Goal: Transaction & Acquisition: Book appointment/travel/reservation

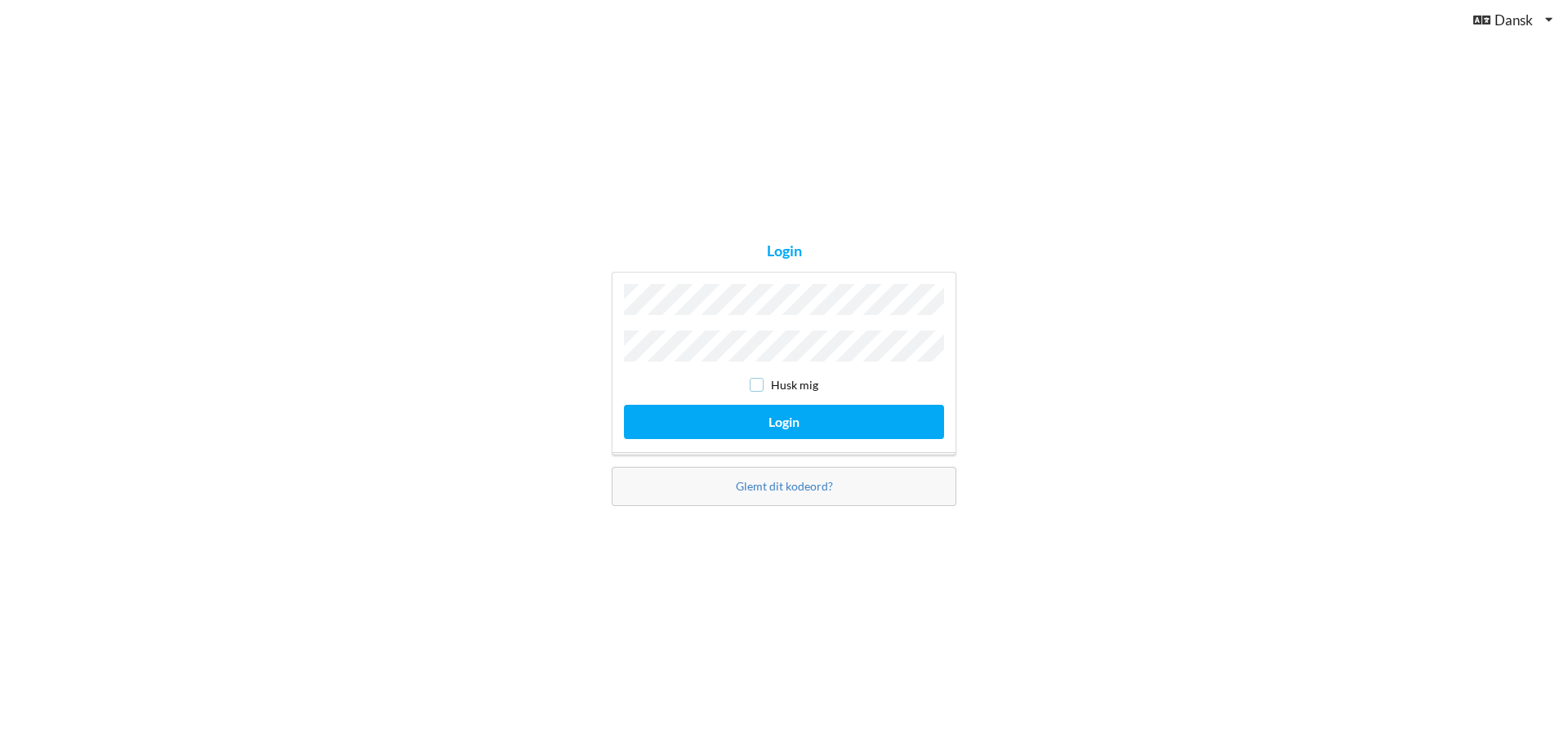
click at [757, 378] on input "checkbox" at bounding box center [756, 385] width 14 height 14
checkbox input "true"
click at [788, 413] on button "Login" at bounding box center [784, 421] width 320 height 33
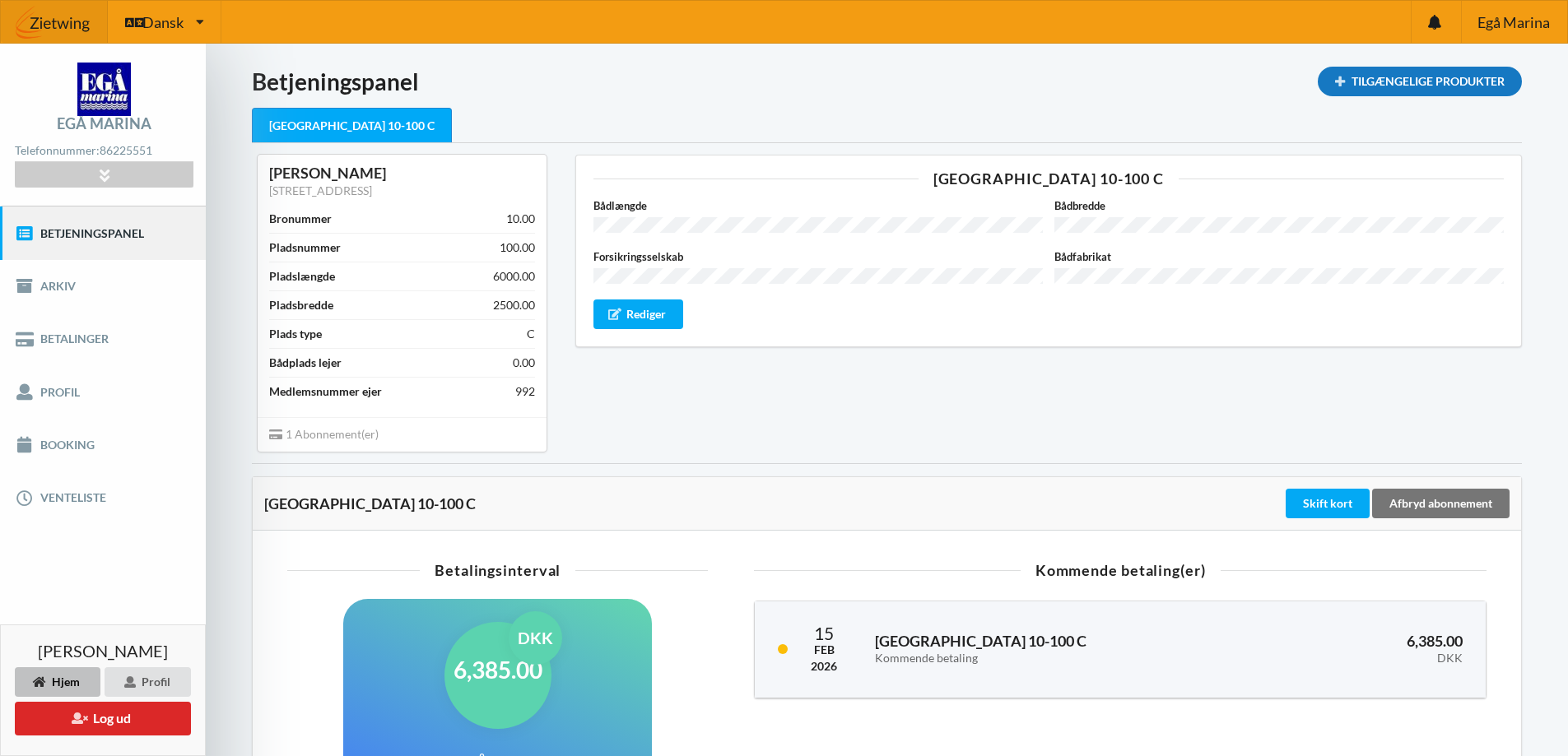
click at [1358, 86] on div "Tilgængelige Produkter" at bounding box center [1419, 81] width 204 height 30
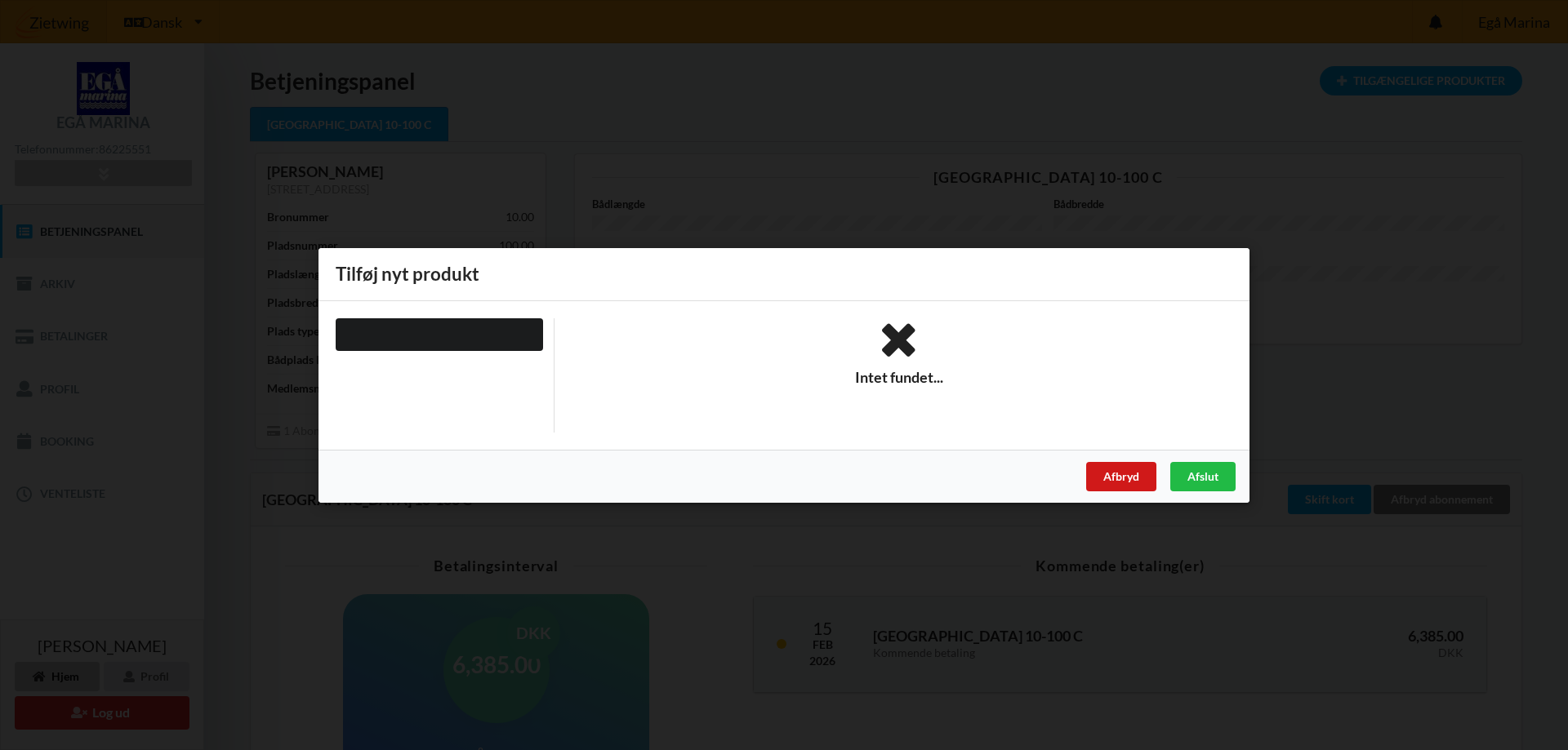
click at [1123, 473] on div "Afbryd" at bounding box center [1121, 475] width 70 height 29
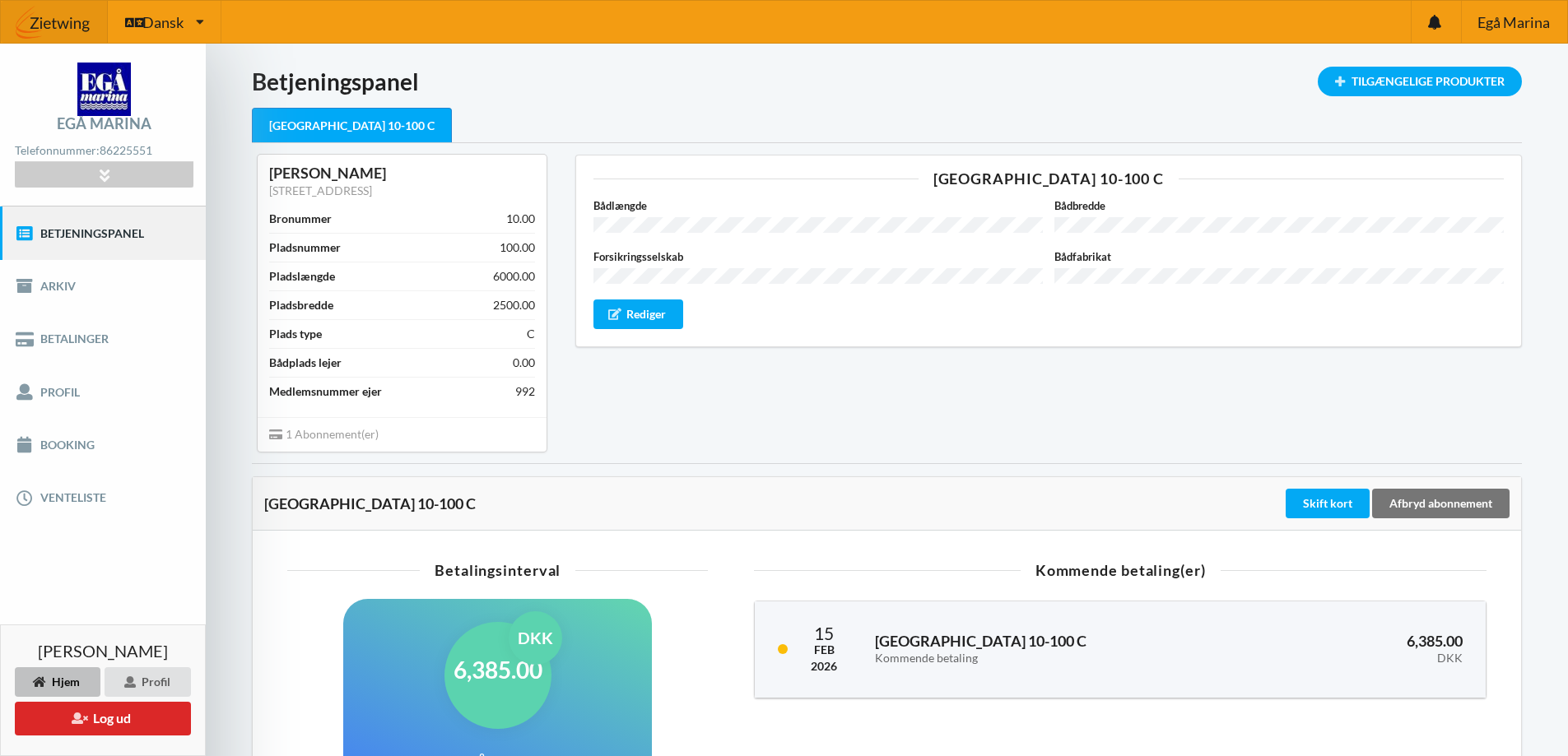
click at [1093, 393] on div "[GEOGRAPHIC_DATA] 10-100 C Bådlængde Bådbredde Forsikringsselskab Bådfabrikat R…" at bounding box center [1049, 302] width 970 height 319
click at [702, 417] on div "[GEOGRAPHIC_DATA] 10-100 C Bådlængde Bådbredde Forsikringsselskab Bådfabrikat R…" at bounding box center [1049, 302] width 970 height 319
click at [770, 115] on div "[GEOGRAPHIC_DATA] 10-100 C" at bounding box center [887, 126] width 1270 height 34
click at [761, 405] on div "[GEOGRAPHIC_DATA] 10-100 C Bådlængde Bådbredde Forsikringsselskab Bådfabrikat R…" at bounding box center [1049, 302] width 970 height 319
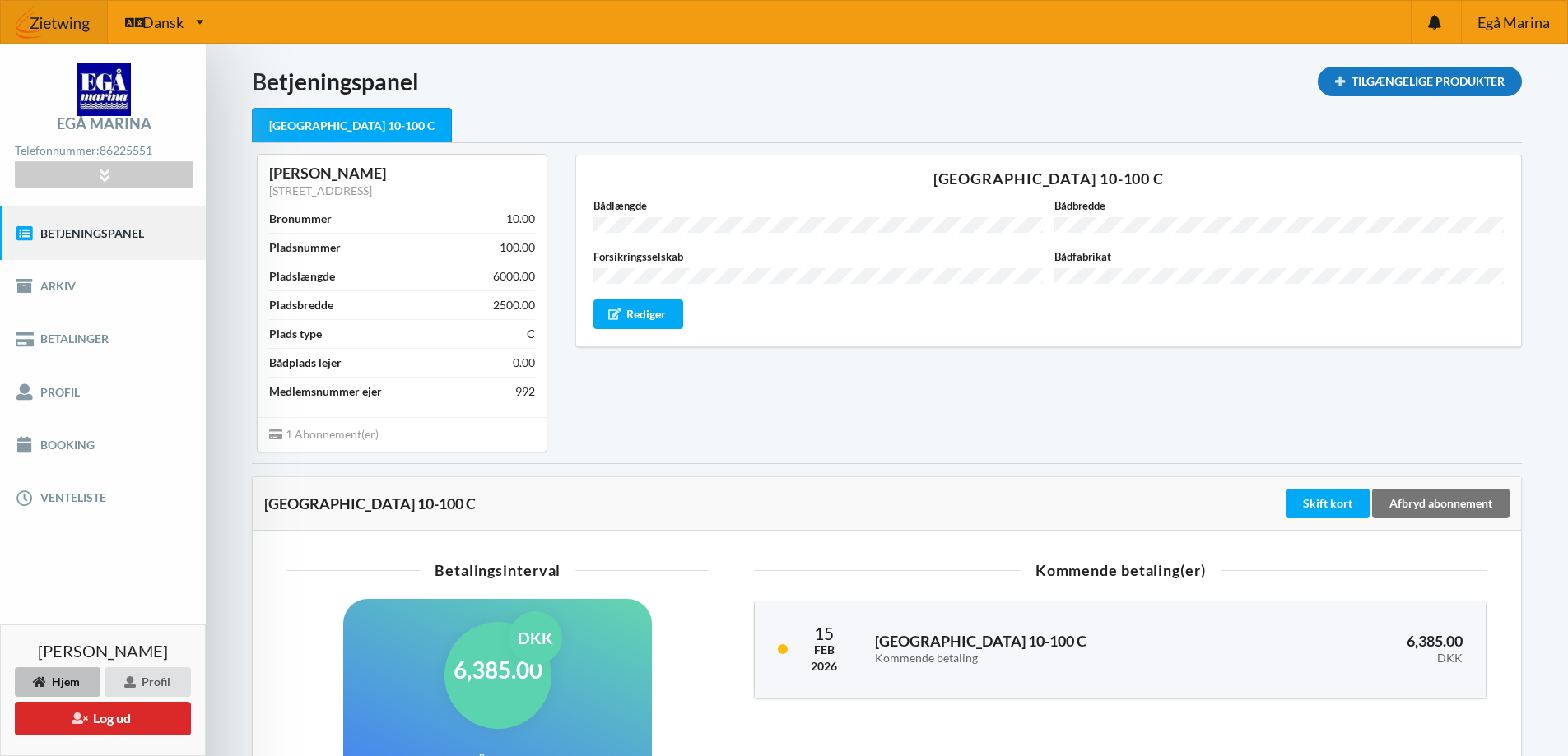
click at [1373, 81] on div "Tilgængelige Produkter" at bounding box center [1419, 81] width 204 height 30
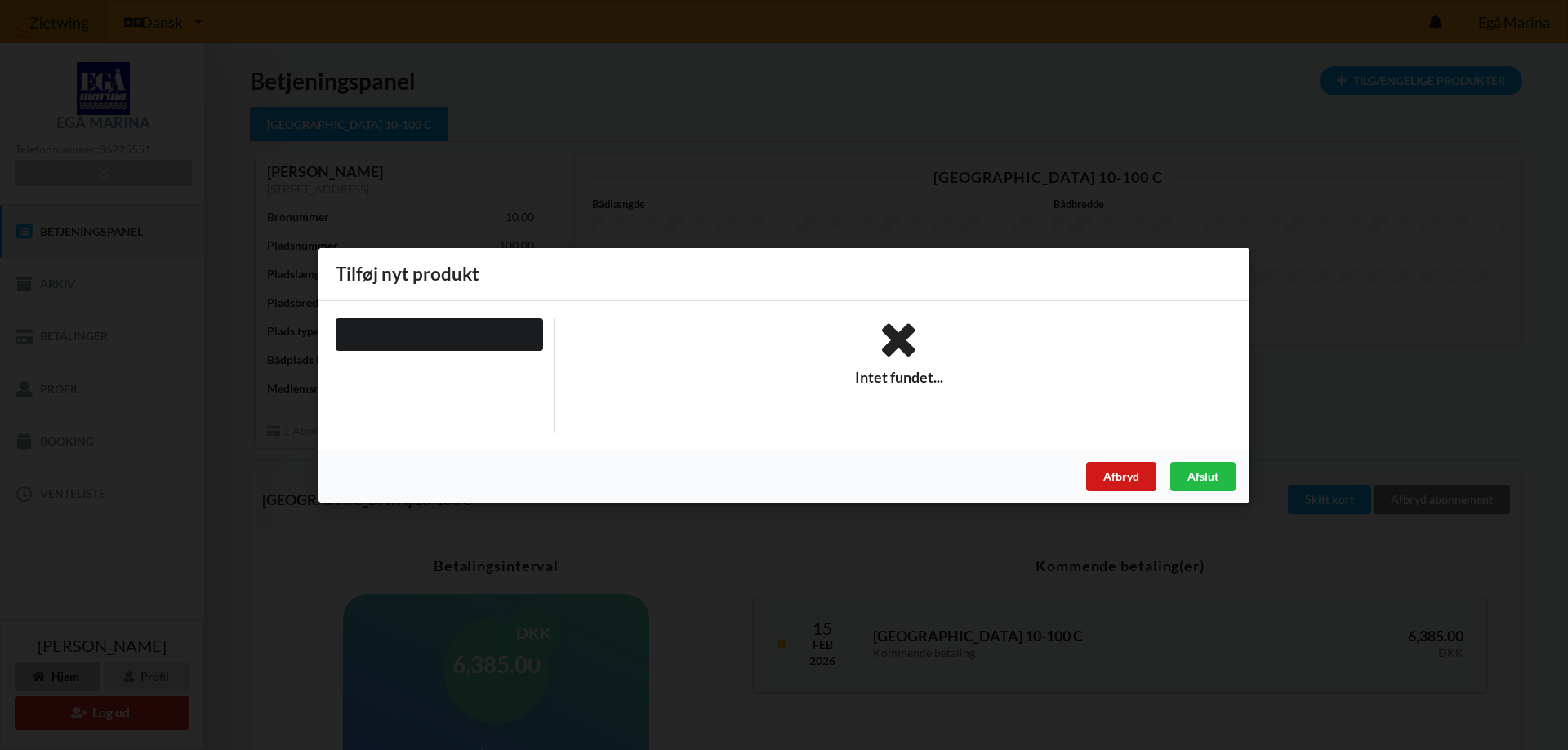
click at [1128, 479] on div "Afbryd" at bounding box center [1121, 475] width 70 height 29
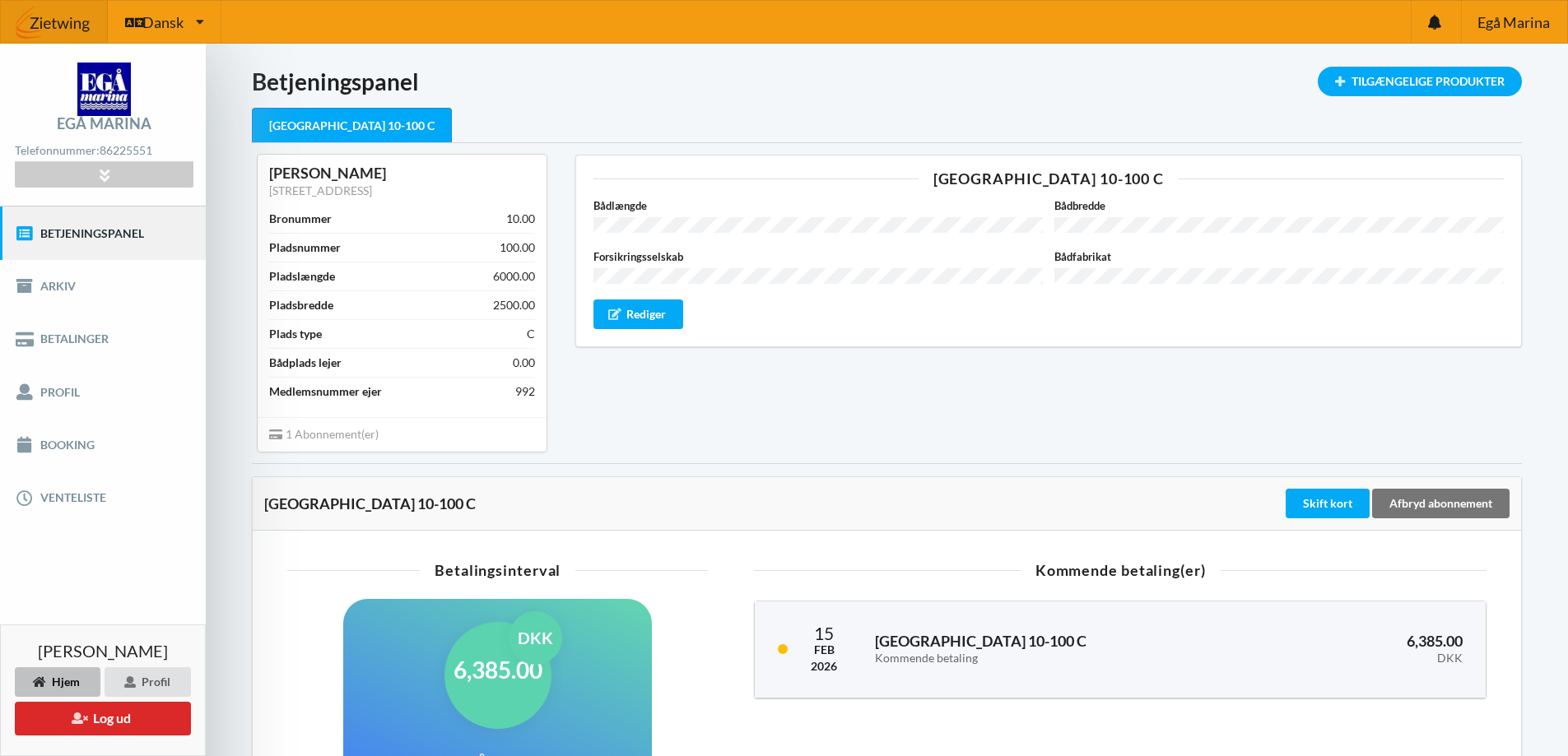
click at [1056, 60] on div "Indlæser... Tilgængelige Produkter Betjeningspanel [GEOGRAPHIC_DATA] 10-100 C […" at bounding box center [887, 593] width 1362 height 1099
click at [90, 442] on link "Booking" at bounding box center [103, 445] width 206 height 53
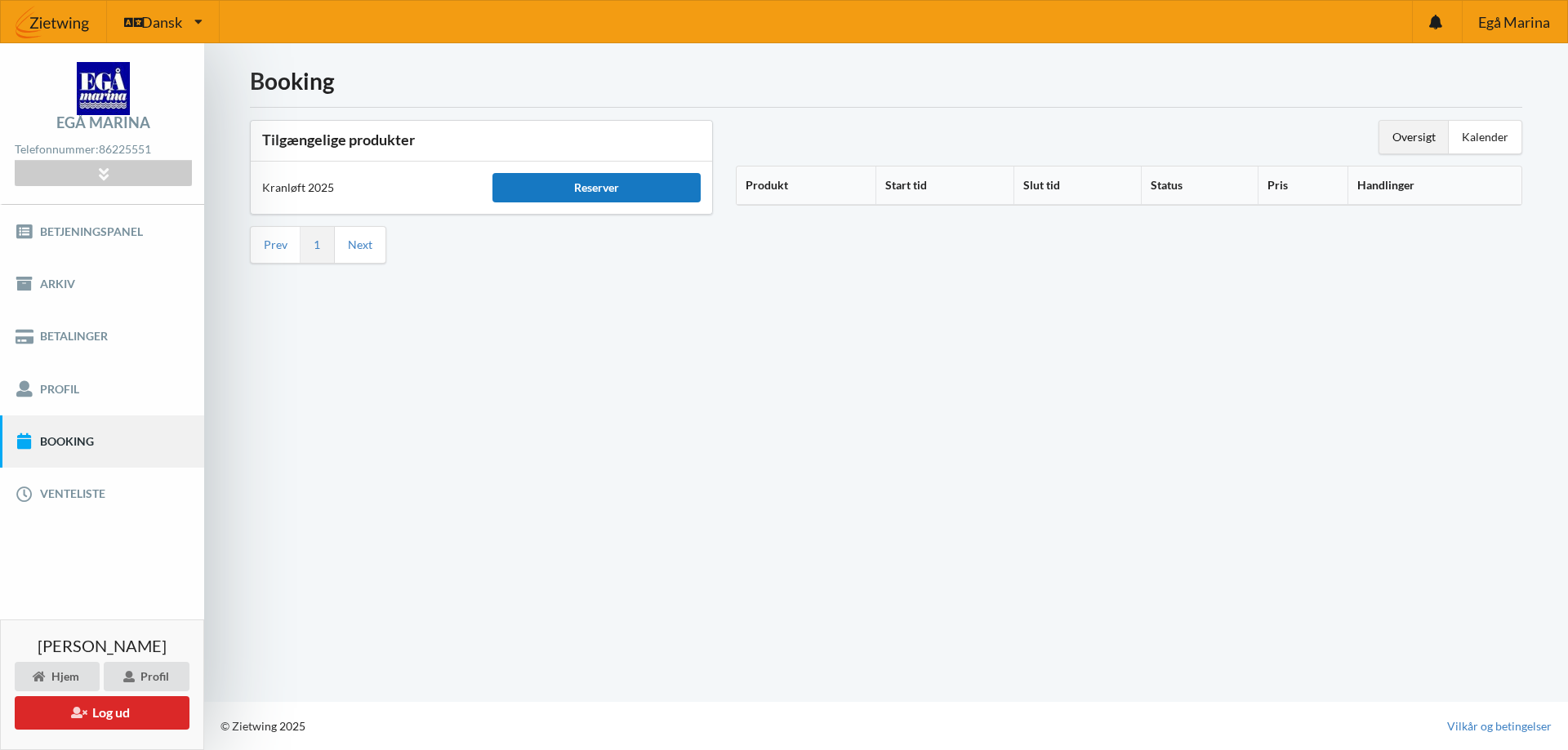
click at [580, 183] on div "Reserver" at bounding box center [596, 187] width 207 height 29
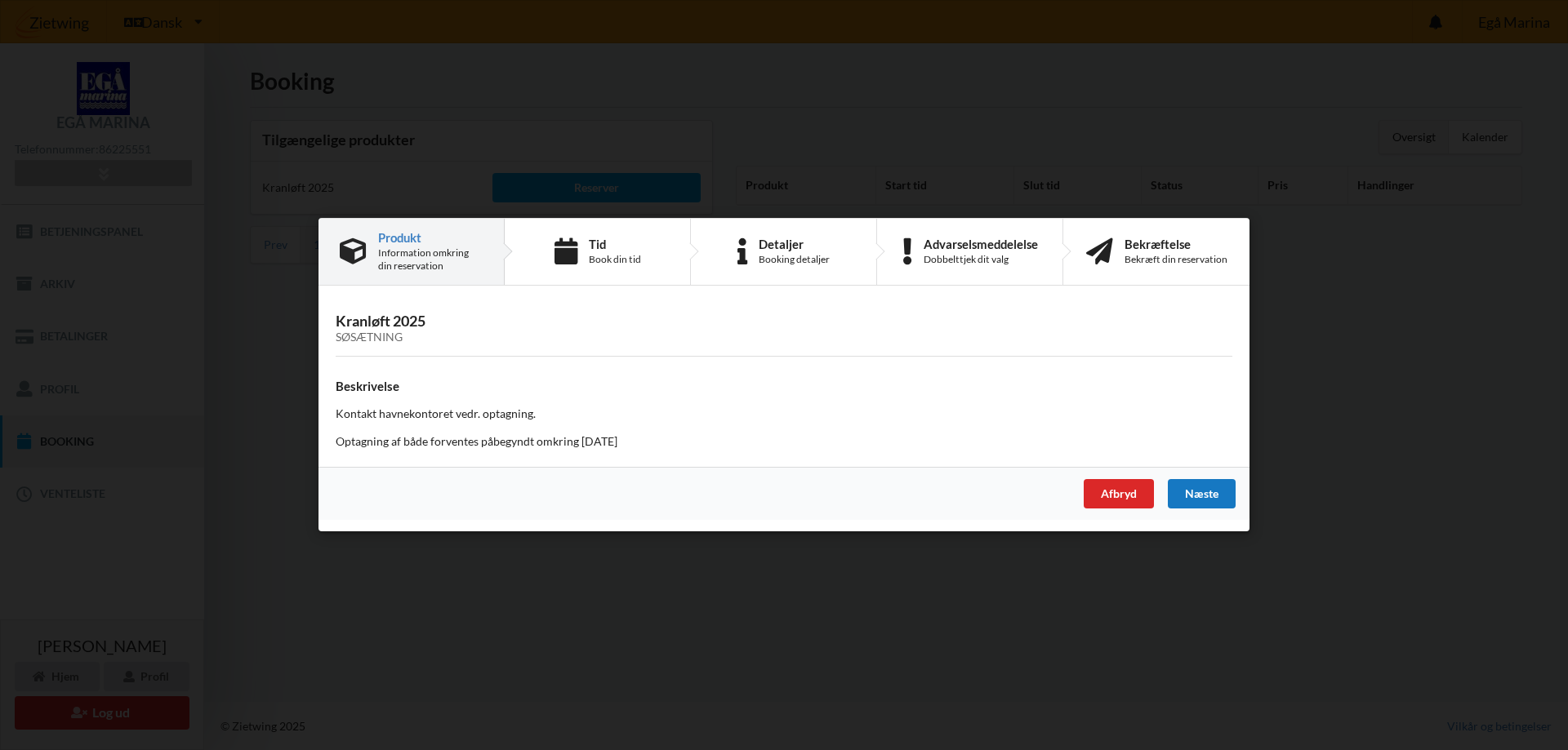
click at [1191, 492] on div "Næste" at bounding box center [1201, 494] width 68 height 29
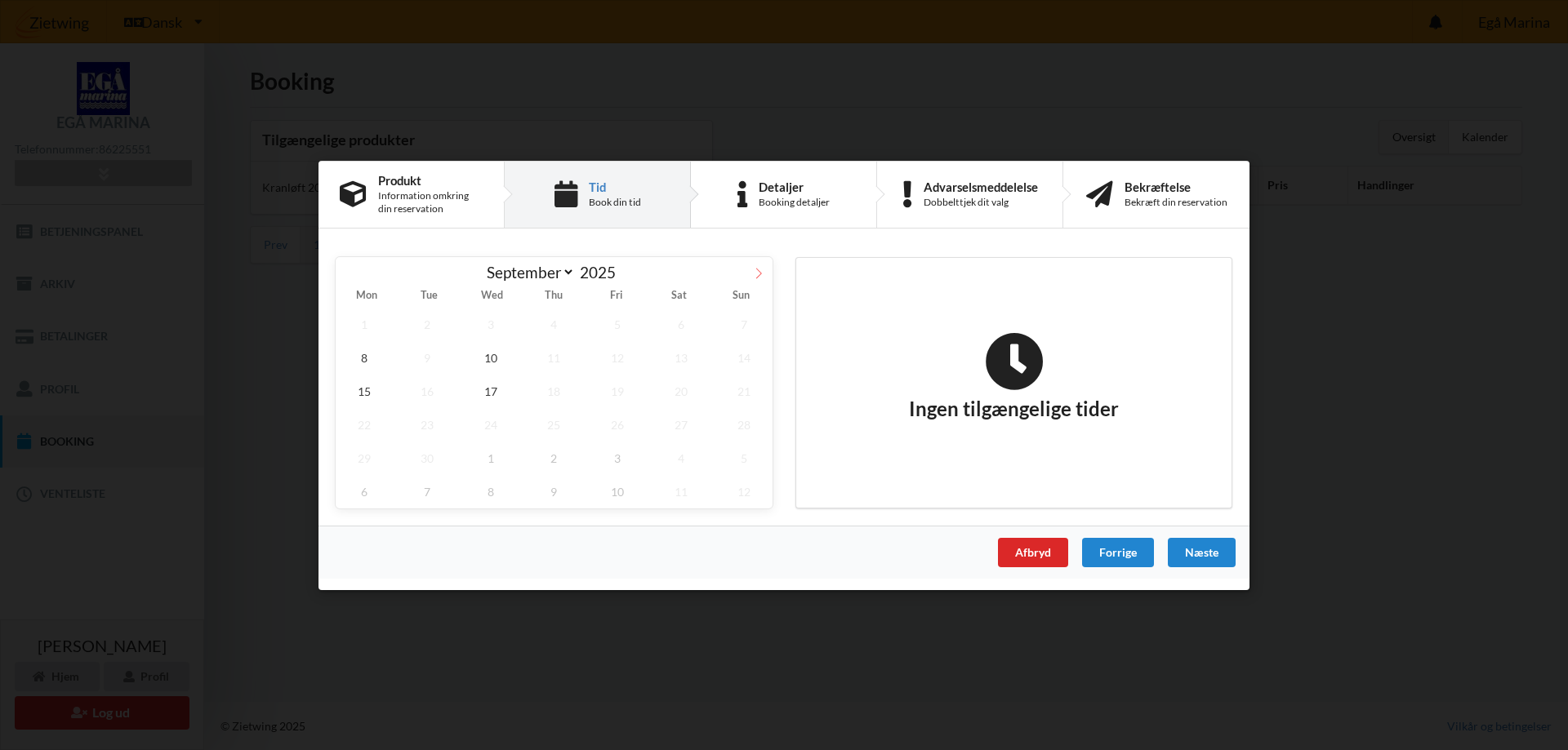
click at [758, 273] on icon at bounding box center [759, 273] width 11 height 11
click at [352, 270] on icon at bounding box center [350, 273] width 11 height 11
click at [756, 269] on icon at bounding box center [759, 273] width 11 height 11
click at [350, 271] on icon at bounding box center [350, 273] width 11 height 11
click at [761, 276] on icon at bounding box center [759, 273] width 11 height 11
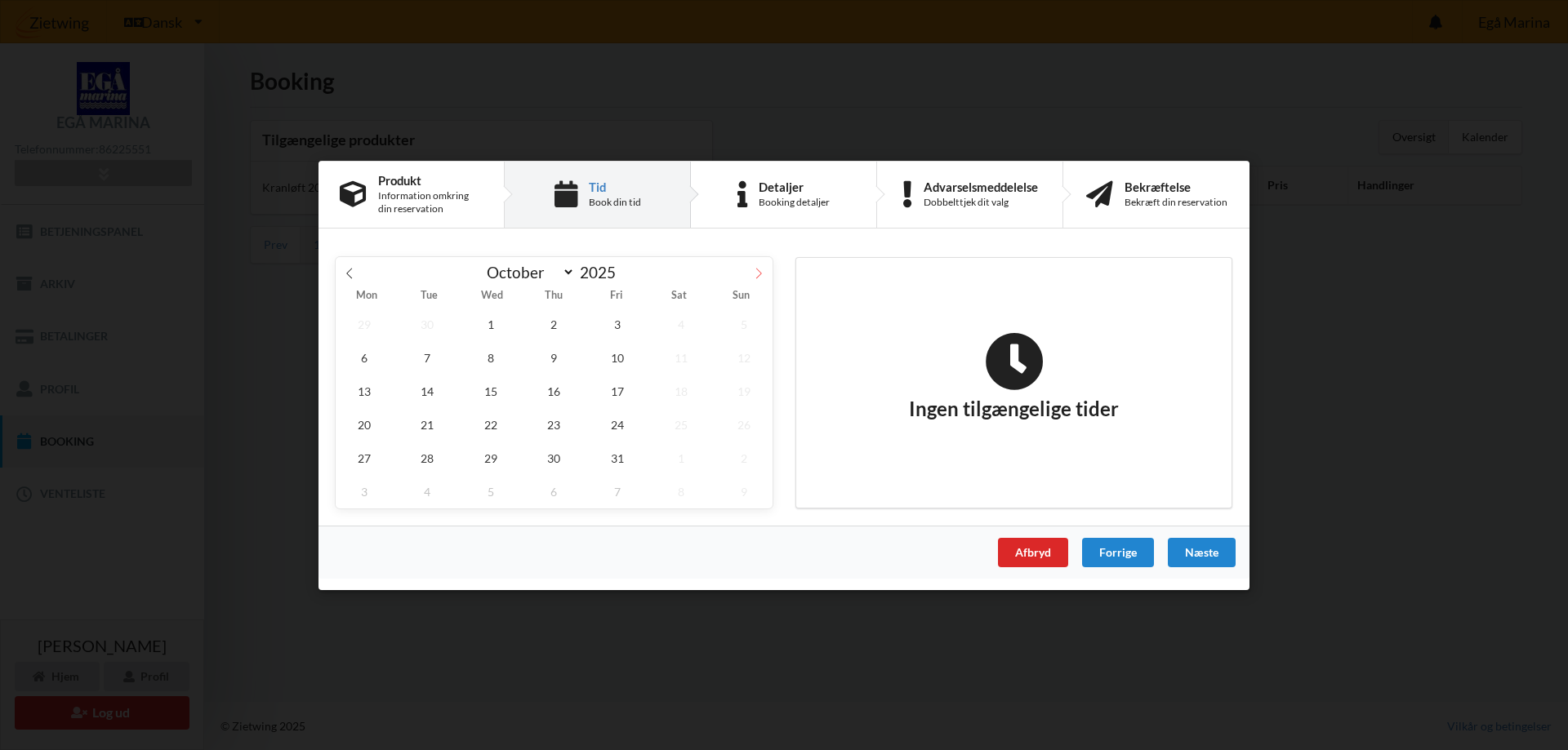
select select "9"
click at [619, 327] on span "3" at bounding box center [617, 323] width 57 height 33
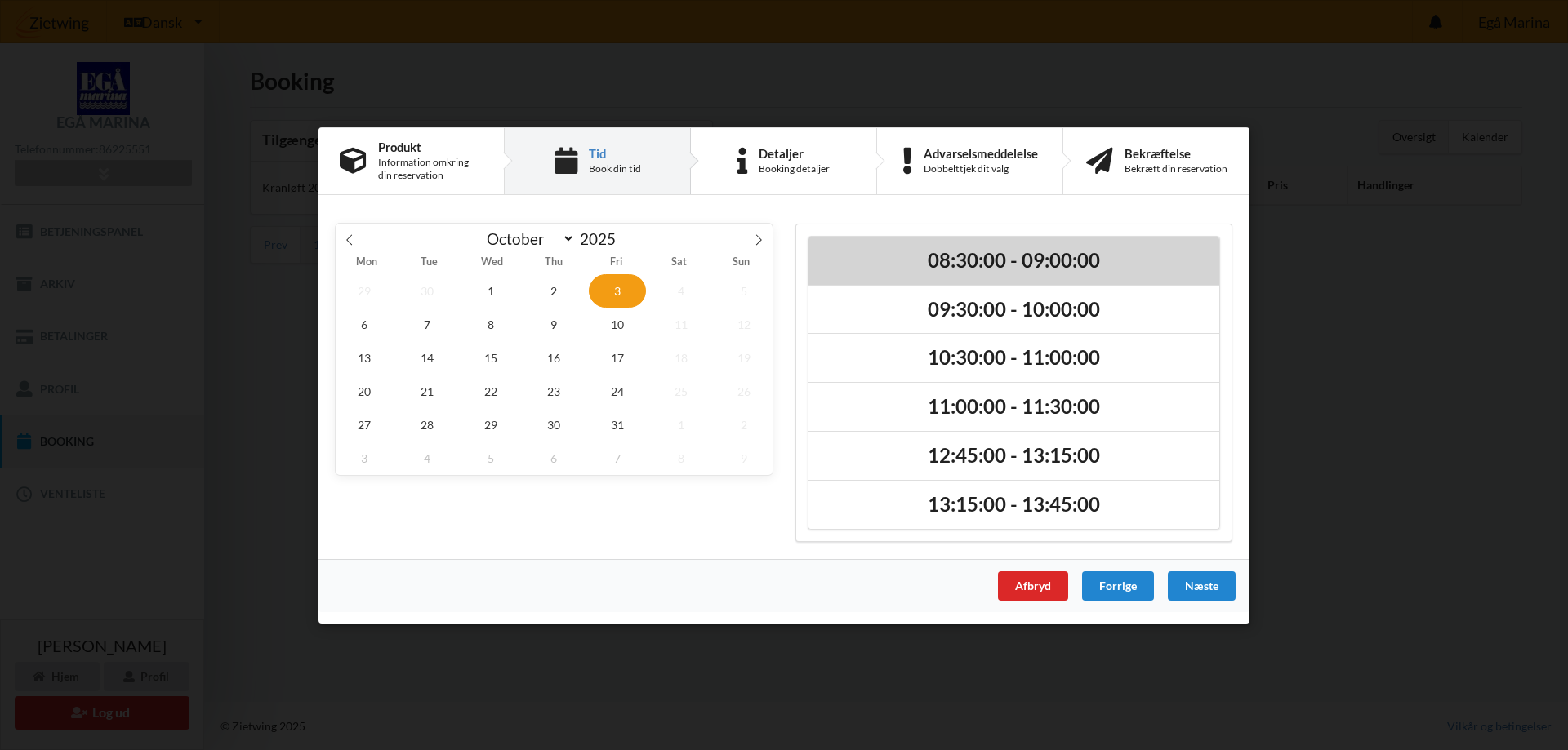
click at [955, 271] on h2 "08:30:00 - 09:00:00" at bounding box center [1014, 260] width 388 height 26
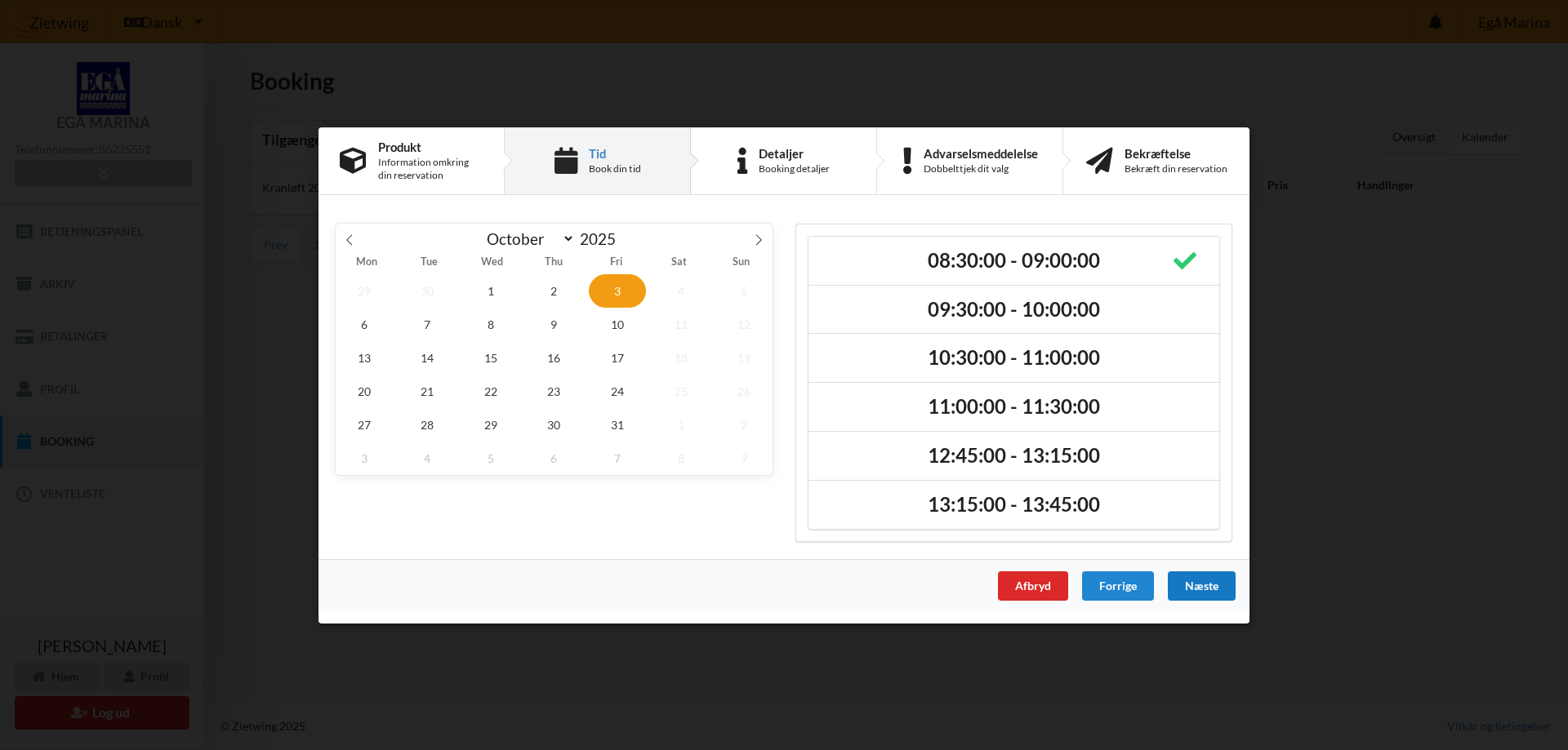
click at [1195, 587] on div "Næste" at bounding box center [1201, 585] width 68 height 29
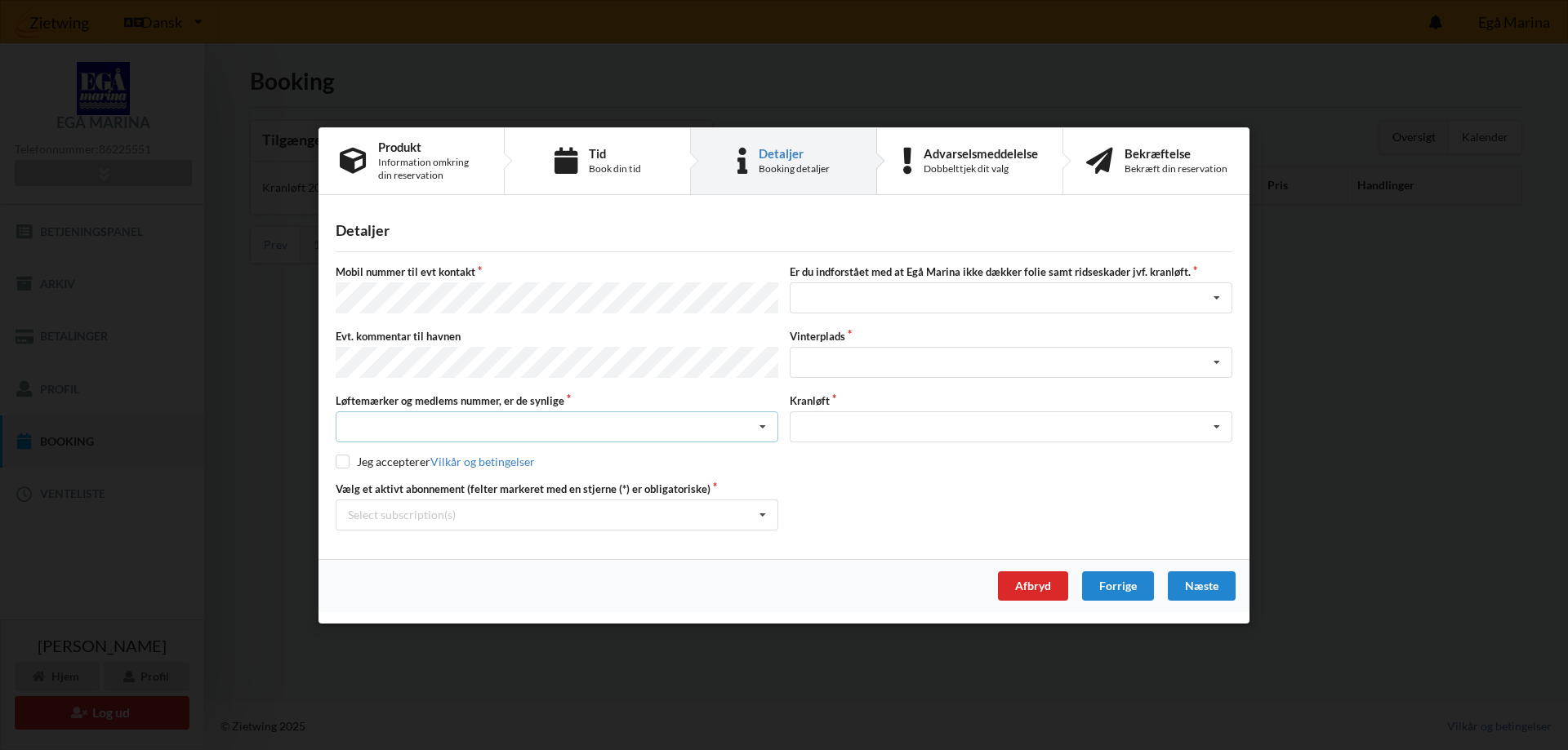
click at [765, 423] on icon at bounding box center [763, 428] width 25 height 30
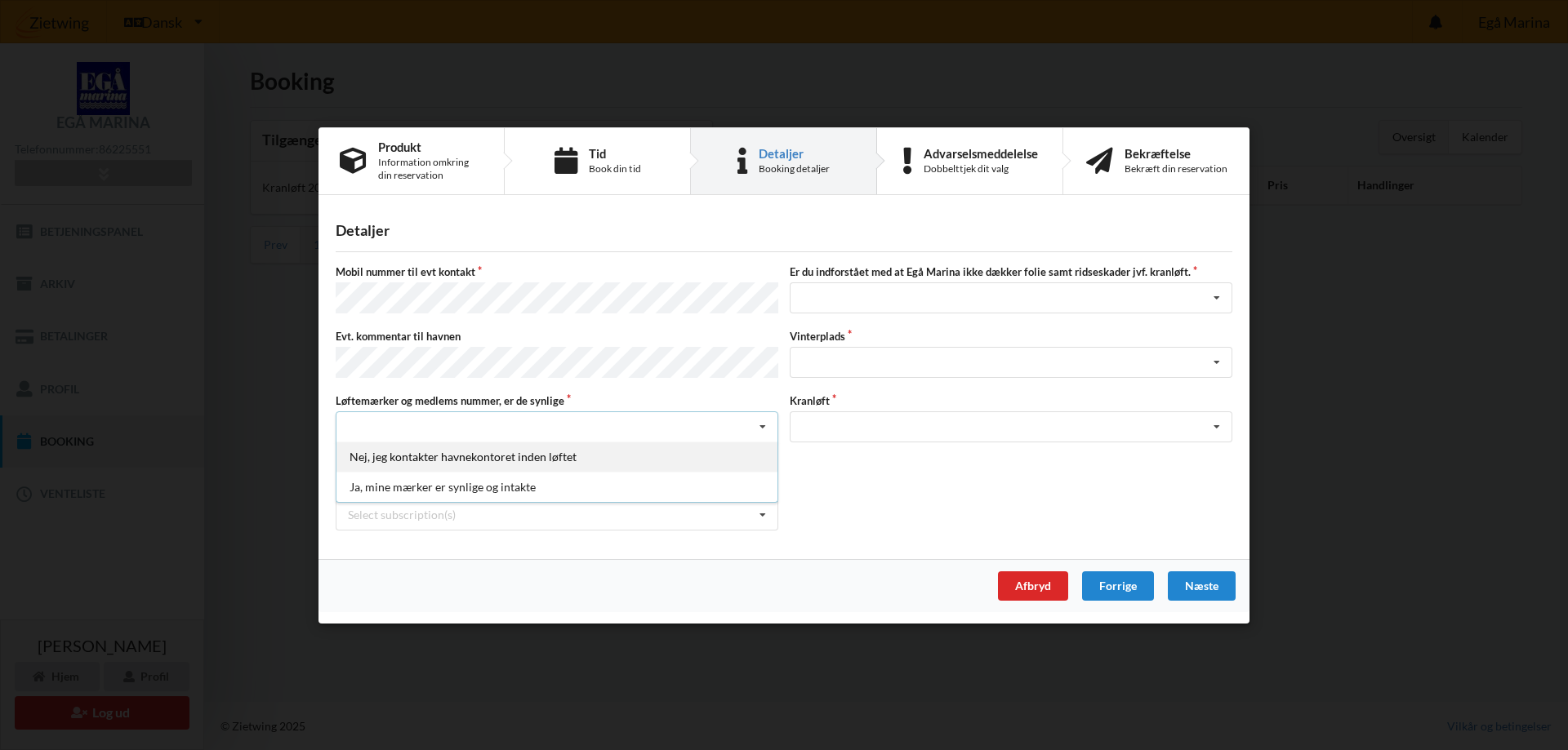
click at [720, 449] on div "Nej, jeg kontakter havnekontoret inden løftet" at bounding box center [557, 457] width 441 height 30
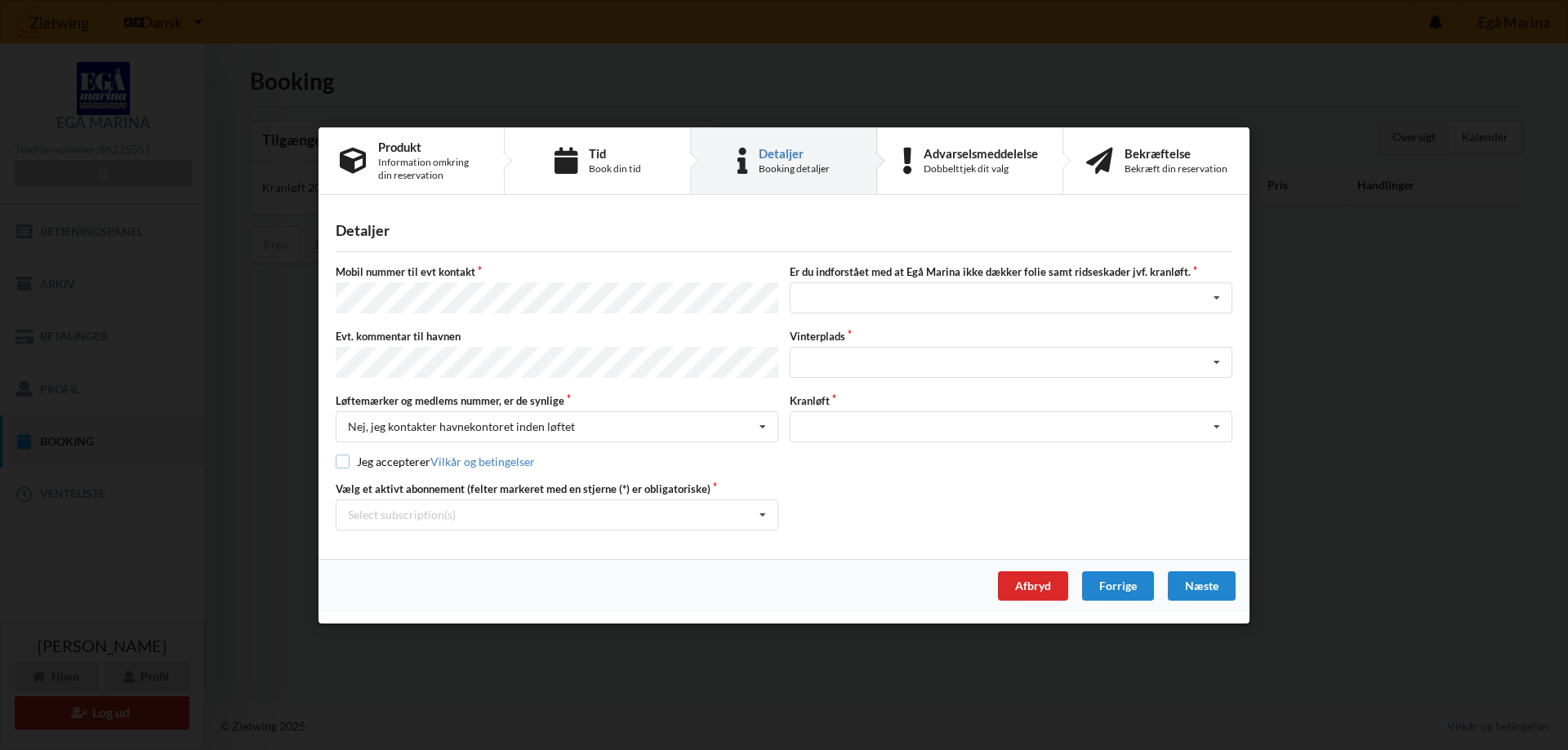
click at [343, 462] on input "checkbox" at bounding box center [342, 461] width 14 height 14
checkbox input "true"
click at [762, 515] on icon at bounding box center [763, 515] width 25 height 30
click at [715, 553] on div "* [GEOGRAPHIC_DATA] 10-100 C" at bounding box center [557, 545] width 441 height 30
click at [1216, 300] on icon at bounding box center [1217, 298] width 25 height 30
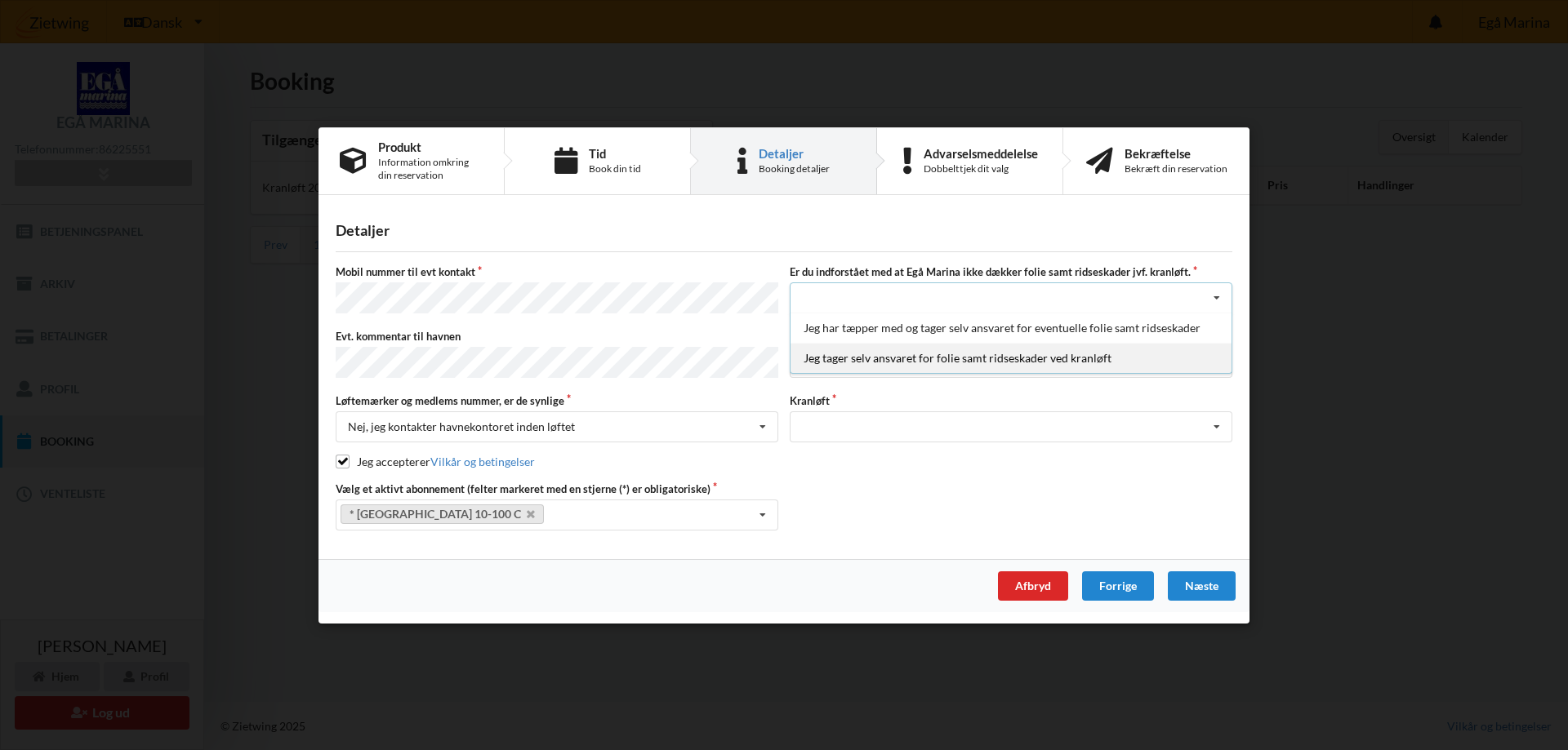
click at [1142, 362] on div "Jeg tager selv ansvaret for folie samt ridseskader ved kranløft" at bounding box center [1011, 358] width 441 height 30
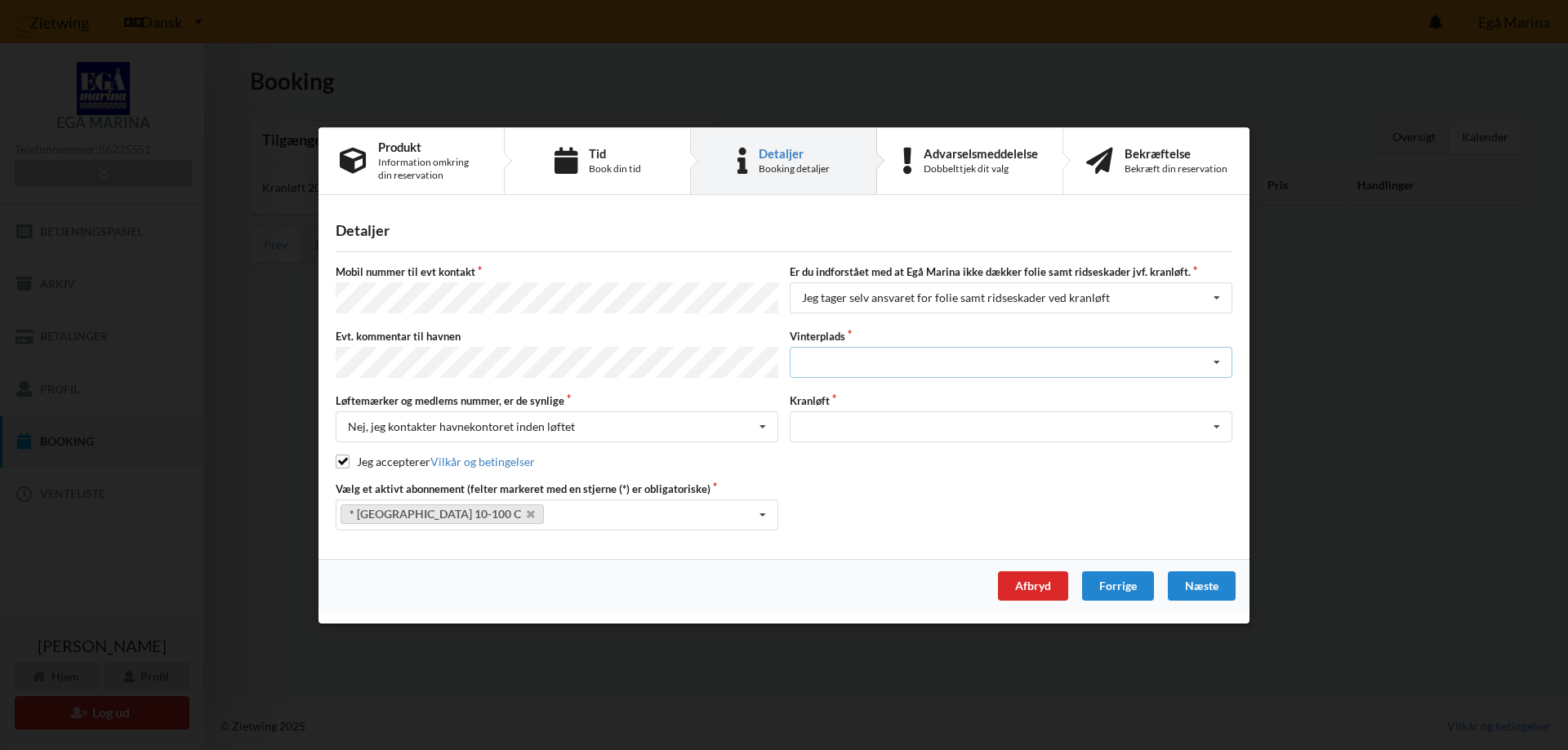
click at [1214, 369] on icon at bounding box center [1217, 363] width 25 height 30
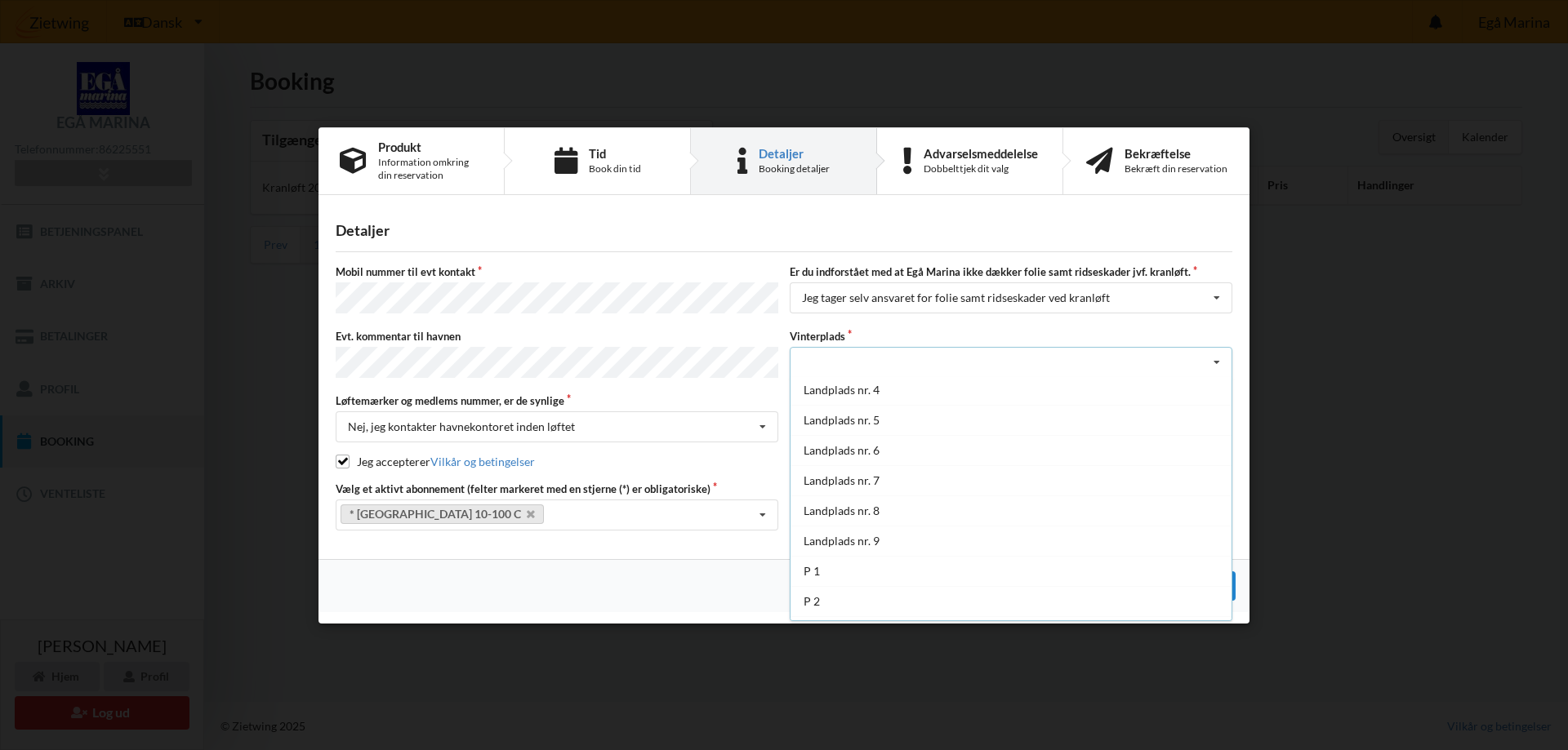
scroll to position [119, 0]
click at [923, 572] on div "P 2" at bounding box center [1011, 575] width 441 height 30
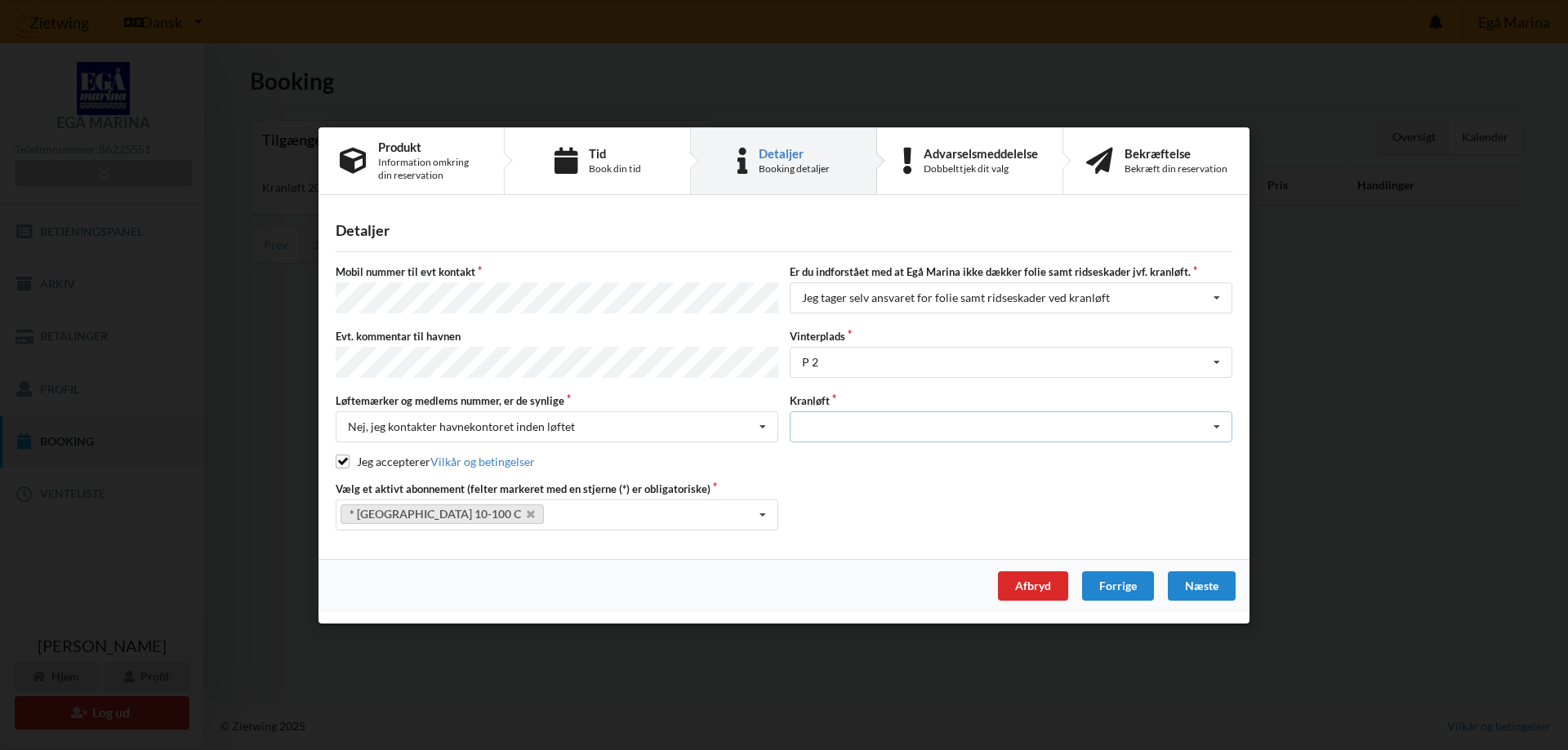
click at [1209, 425] on icon at bounding box center [1217, 428] width 25 height 30
click at [1164, 460] on div "Optagning" at bounding box center [1011, 457] width 441 height 30
click at [1193, 584] on div "Næste" at bounding box center [1201, 585] width 68 height 29
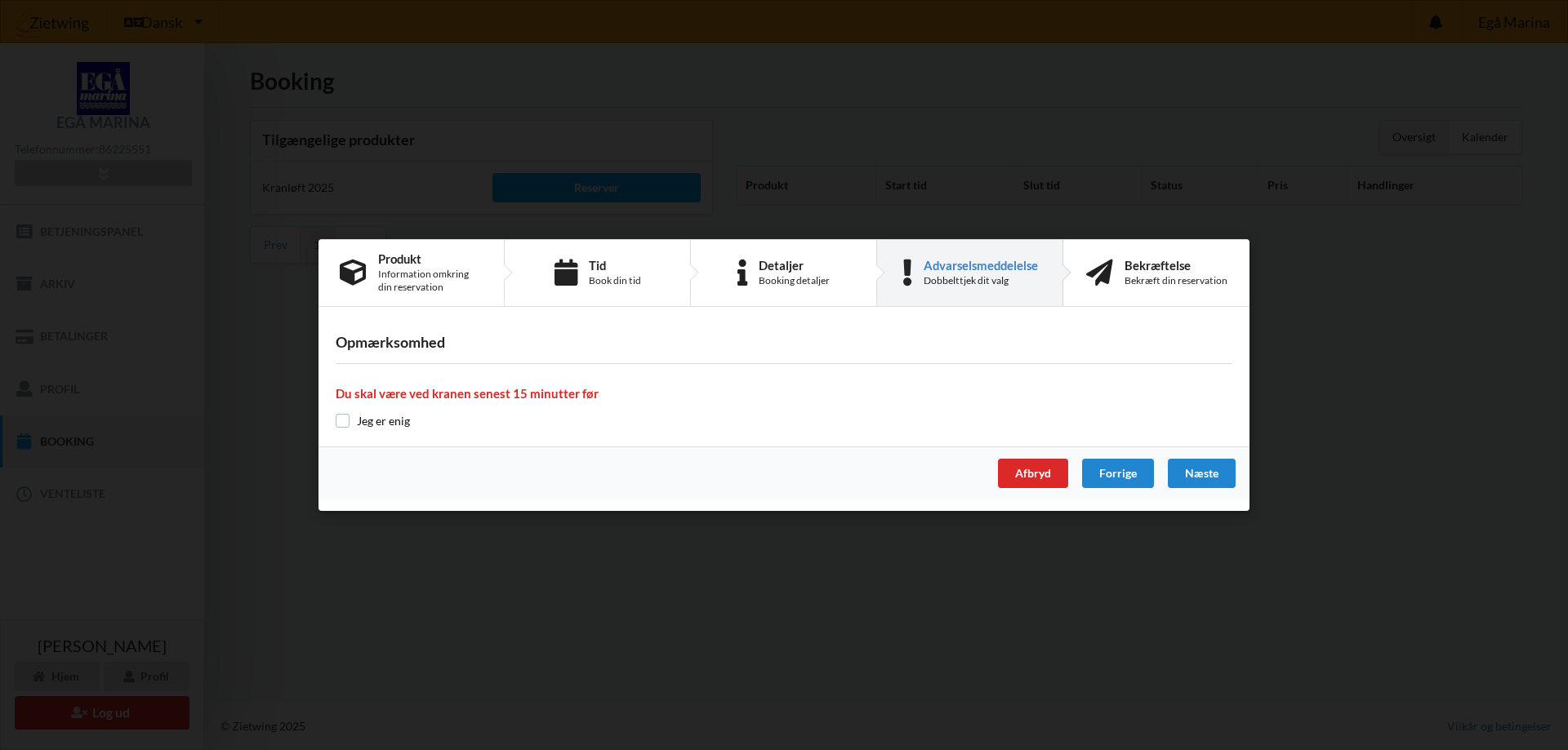
click at [346, 426] on input "checkbox" at bounding box center [342, 420] width 14 height 14
checkbox input "true"
click at [1187, 471] on div "Næste" at bounding box center [1201, 473] width 68 height 29
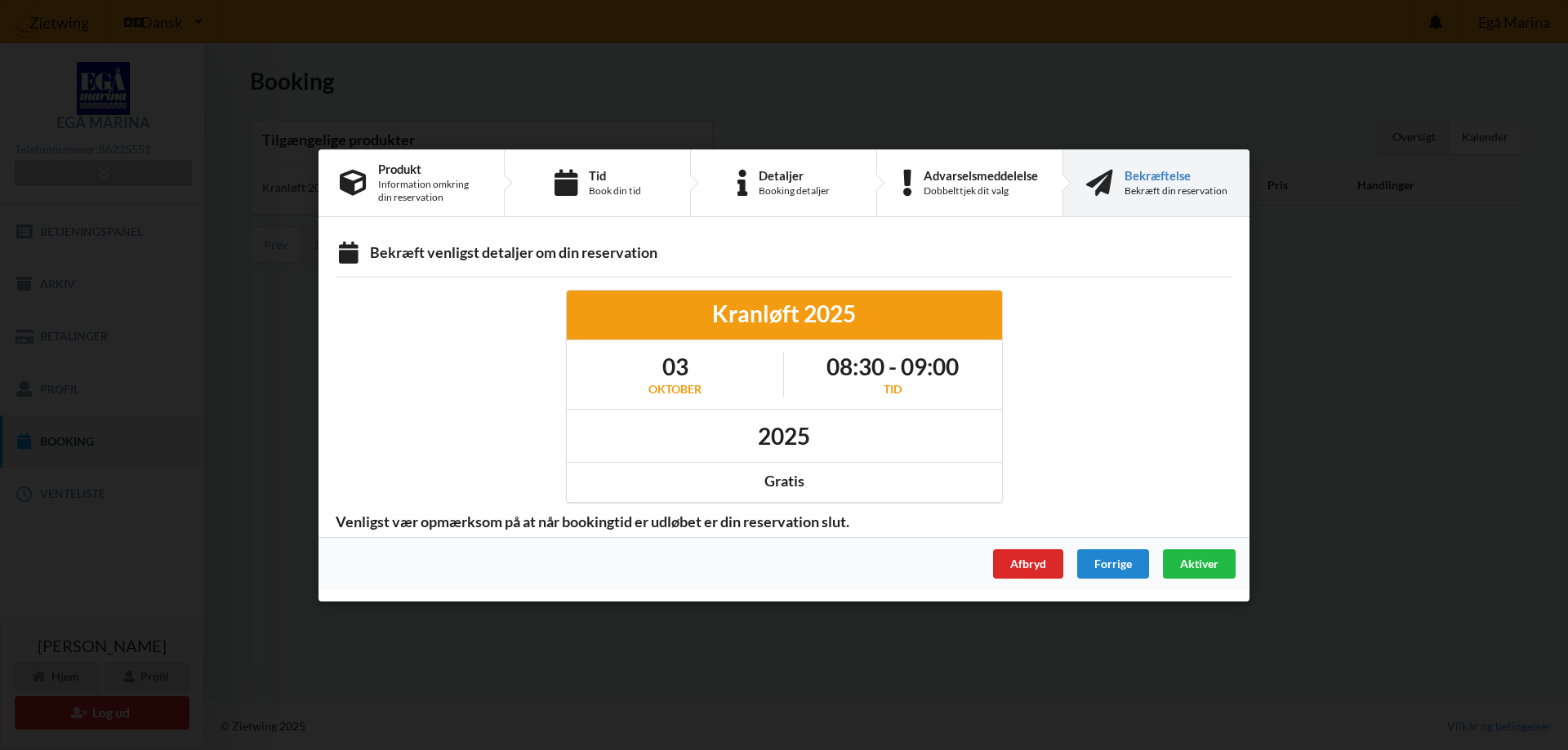
click at [1197, 564] on span "Aktiver" at bounding box center [1199, 563] width 38 height 14
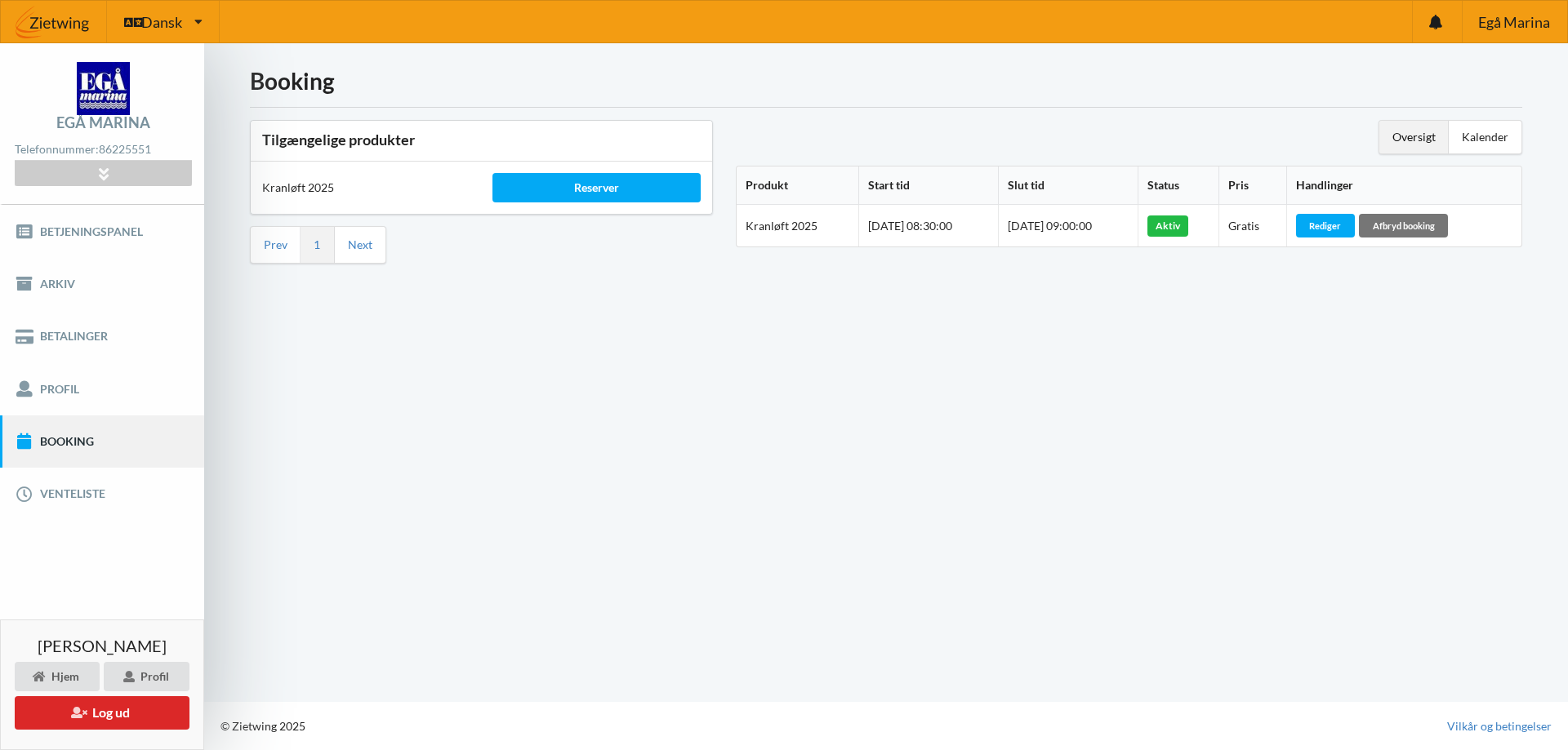
click at [1030, 456] on div "Booking Tilgængelige produkter Kranløft 2025 Reserver Prev 1 Next Oversigt Kale…" at bounding box center [886, 373] width 1364 height 659
click at [639, 188] on div "Reserver" at bounding box center [596, 187] width 207 height 29
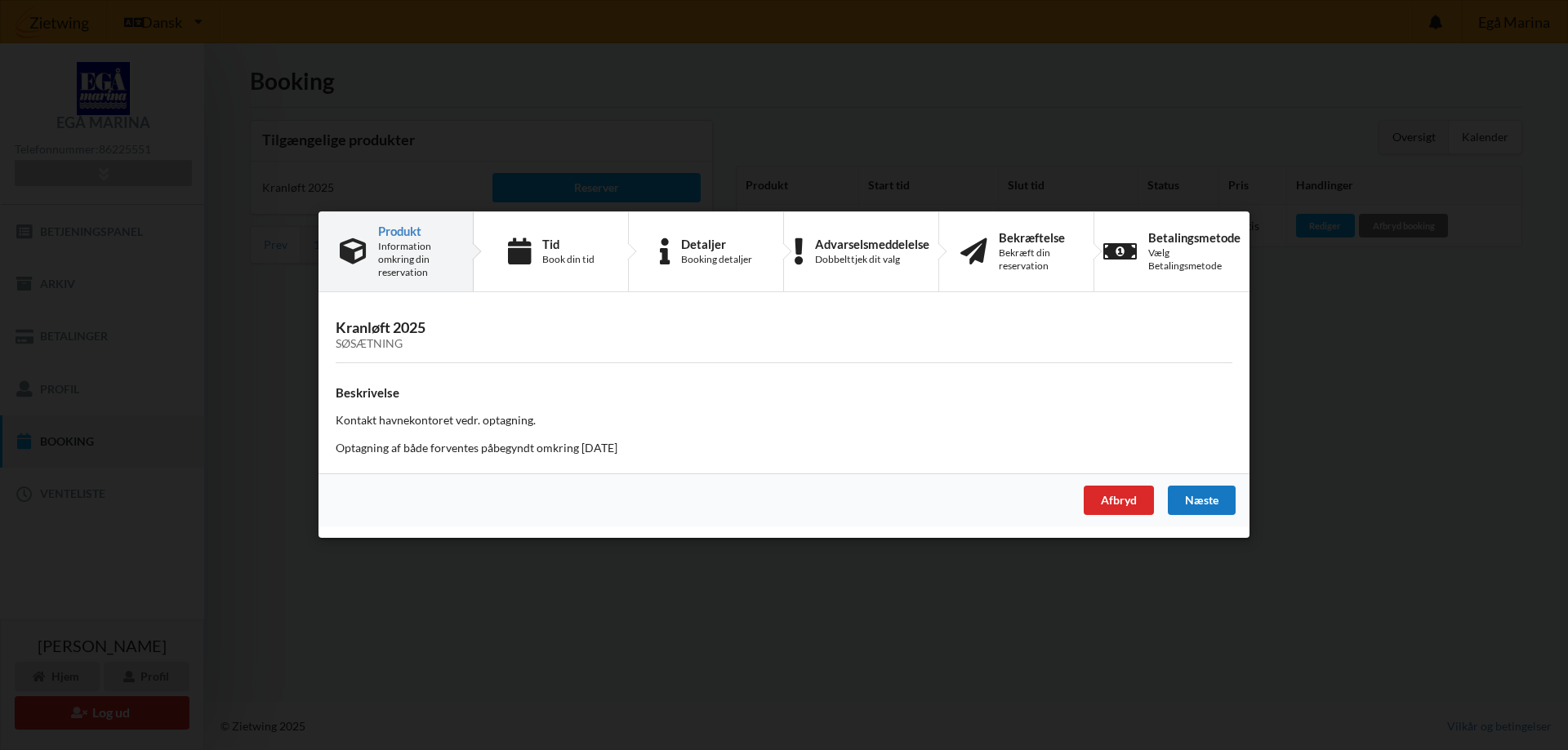
click at [1217, 501] on div "Næste" at bounding box center [1201, 501] width 68 height 29
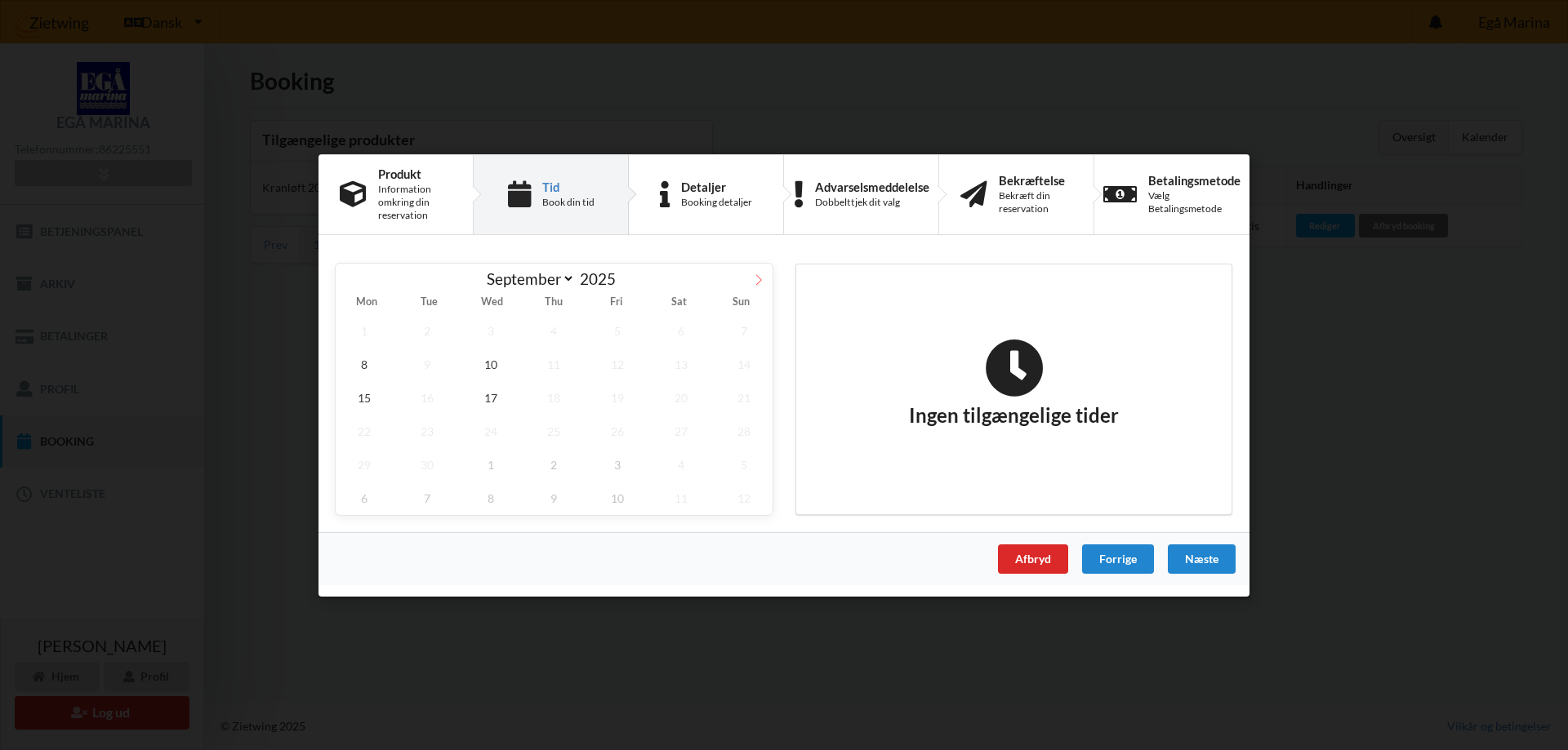
click at [757, 280] on icon at bounding box center [759, 279] width 11 height 11
click at [353, 280] on icon at bounding box center [350, 279] width 11 height 11
select select "8"
click at [373, 368] on span "8" at bounding box center [364, 363] width 57 height 33
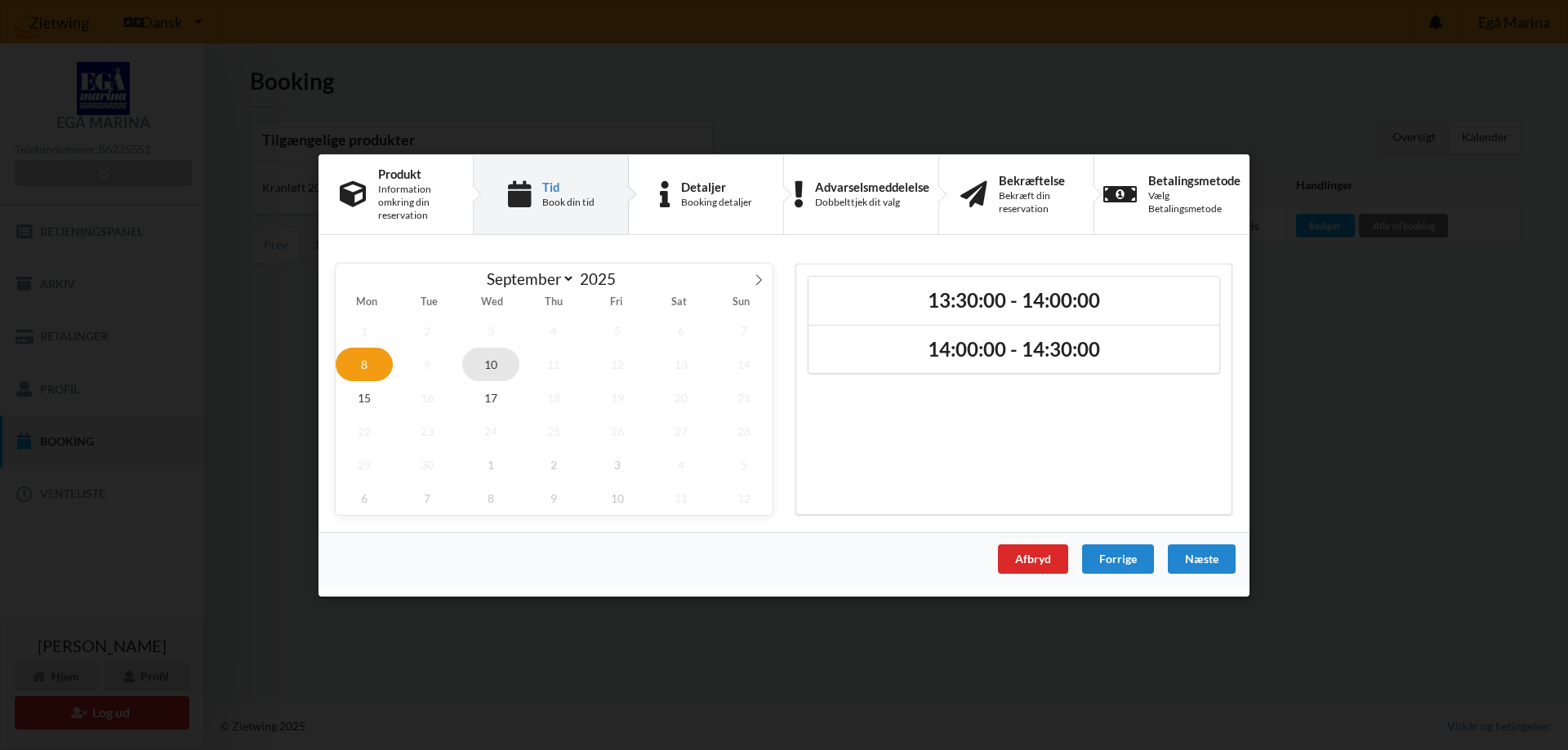
click at [480, 372] on span "10" at bounding box center [491, 363] width 57 height 33
click at [370, 402] on span "15" at bounding box center [364, 396] width 57 height 33
click at [494, 405] on span "17" at bounding box center [491, 396] width 57 height 33
click at [1055, 556] on div "Afbryd" at bounding box center [1033, 558] width 70 height 29
